Goal: Book appointment/travel/reservation

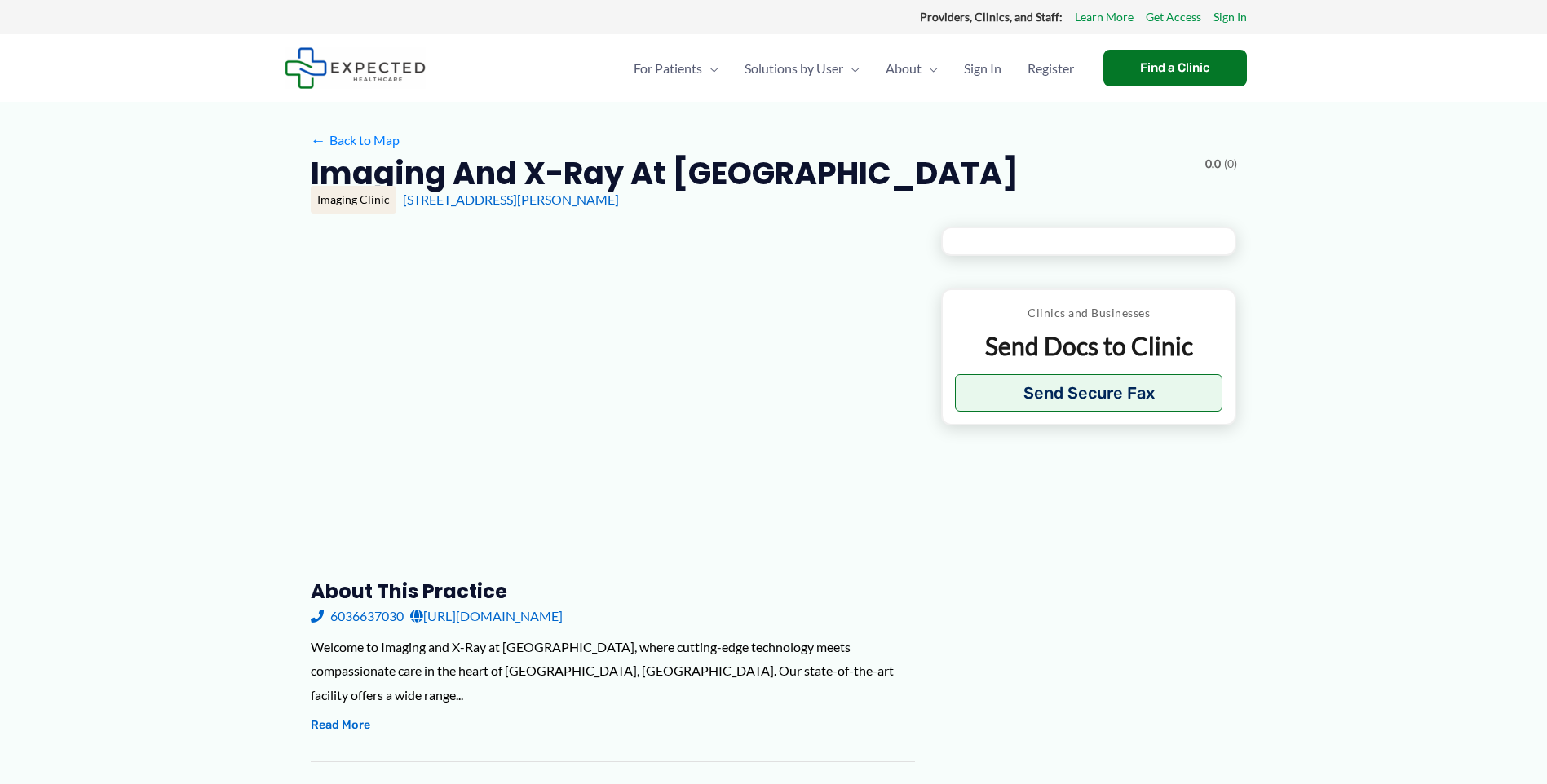
type input "**********"
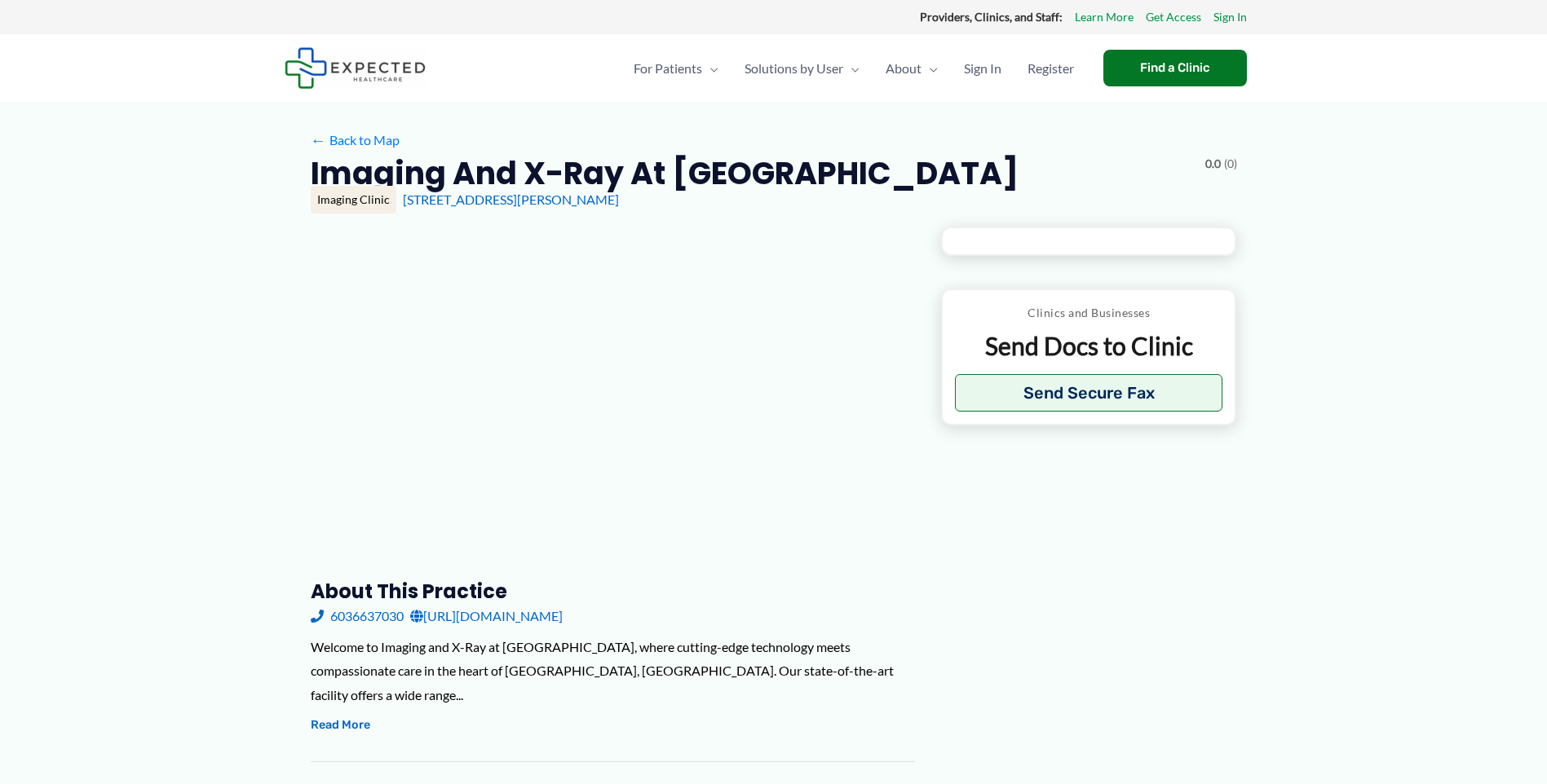
type input "**********"
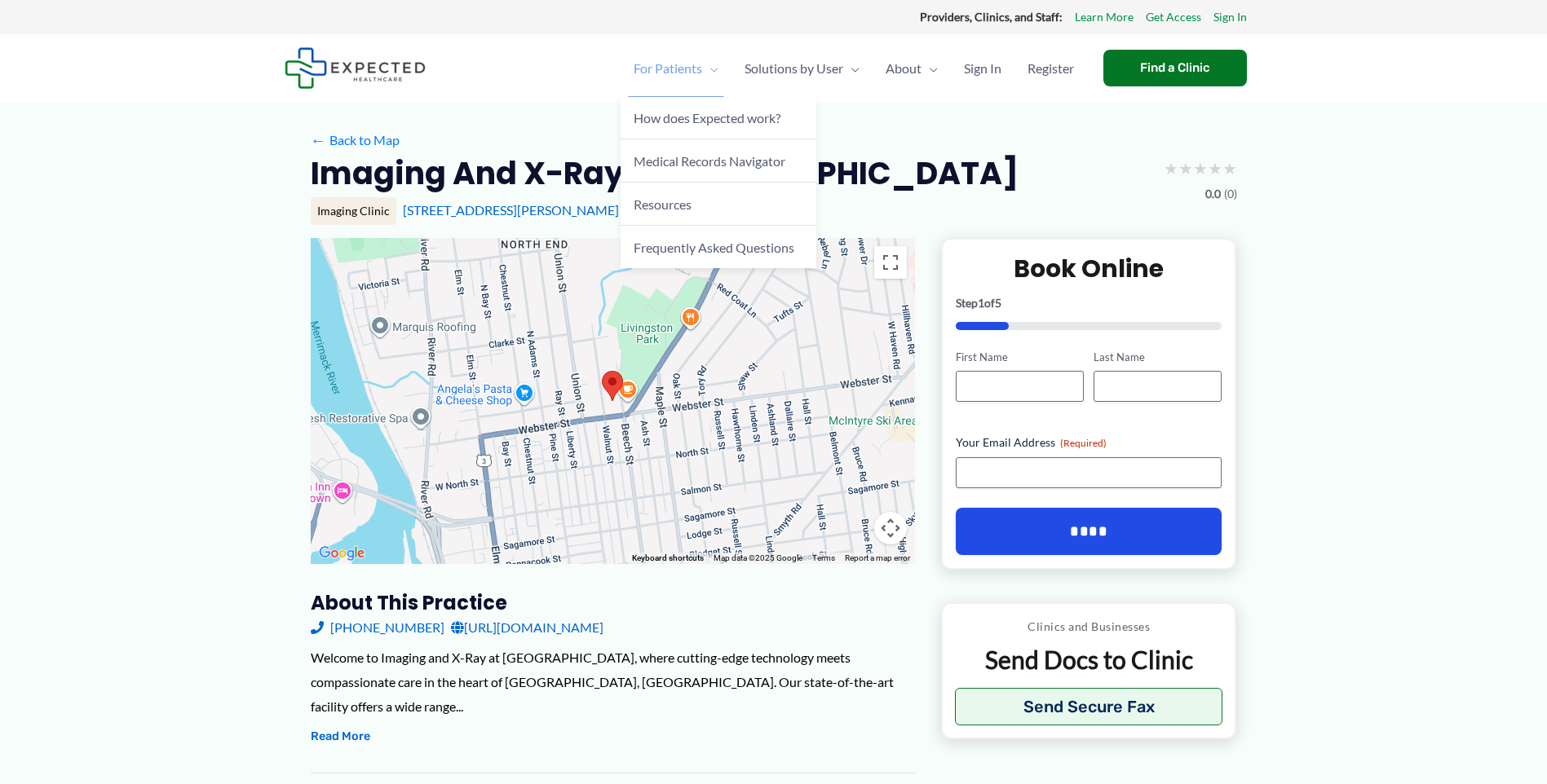
click at [703, 71] on span "Menu Toggle" at bounding box center [710, 68] width 16 height 57
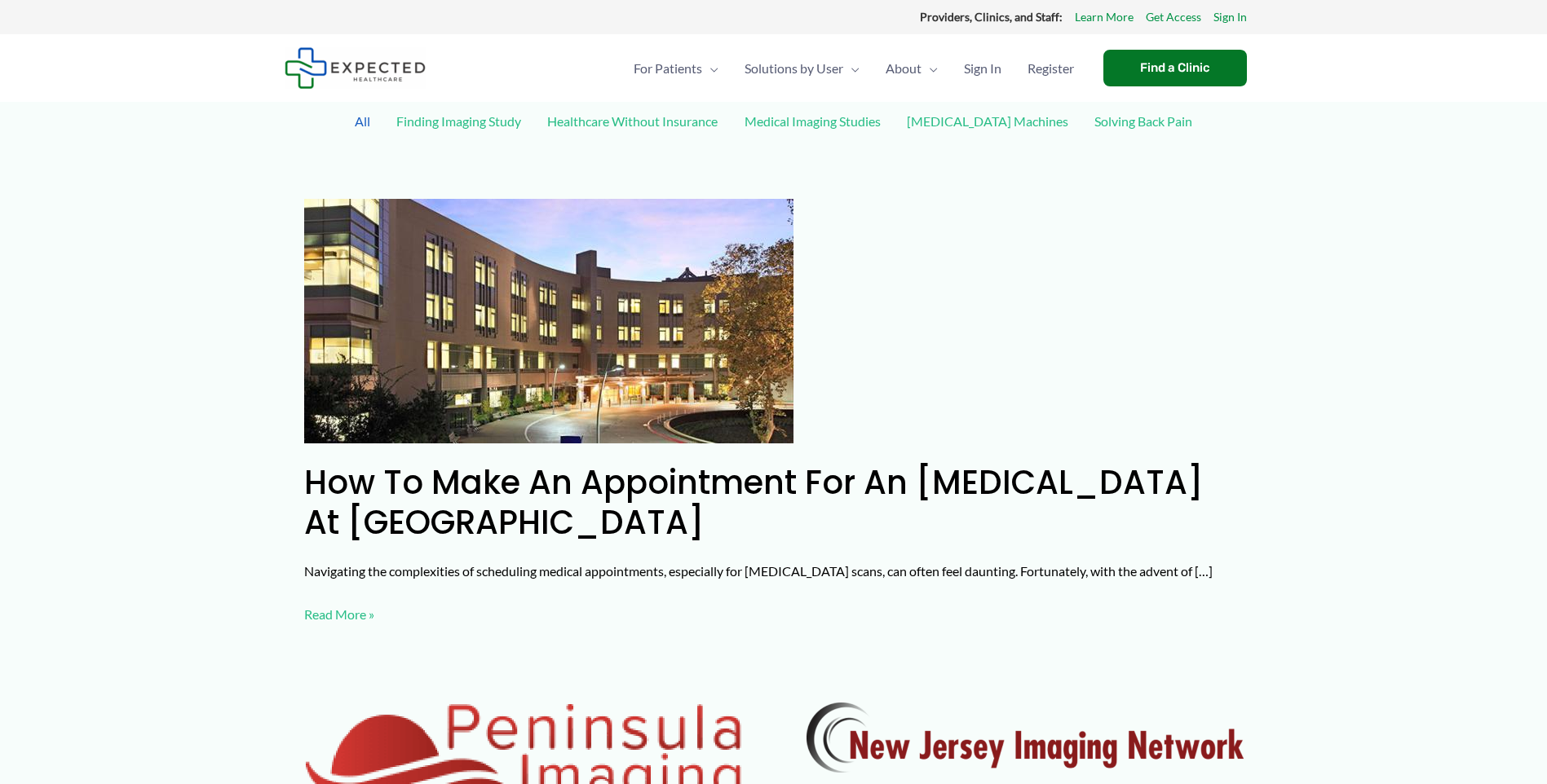
click at [902, 72] on span "About" at bounding box center [904, 68] width 36 height 57
